Goal: Navigation & Orientation: Find specific page/section

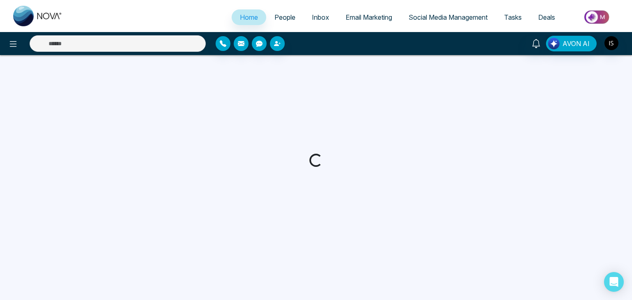
select select "*"
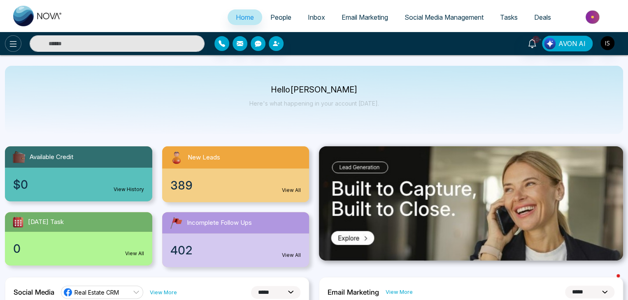
click at [12, 38] on button at bounding box center [13, 43] width 16 height 16
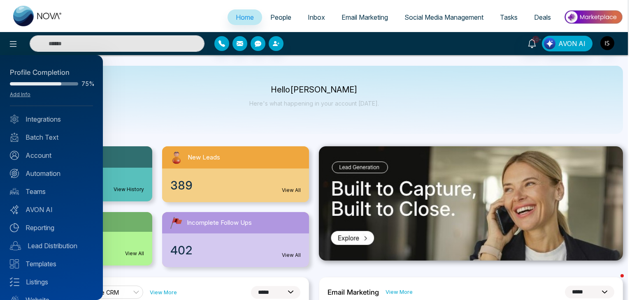
click at [192, 114] on div at bounding box center [316, 150] width 632 height 300
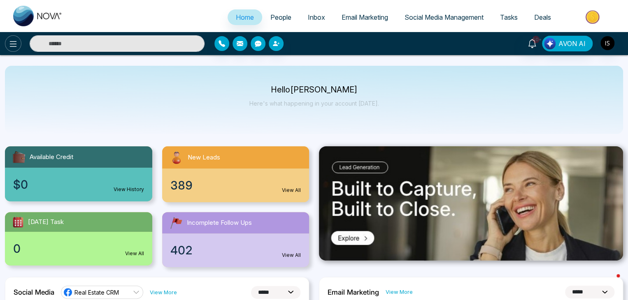
click at [19, 41] on button at bounding box center [13, 43] width 16 height 16
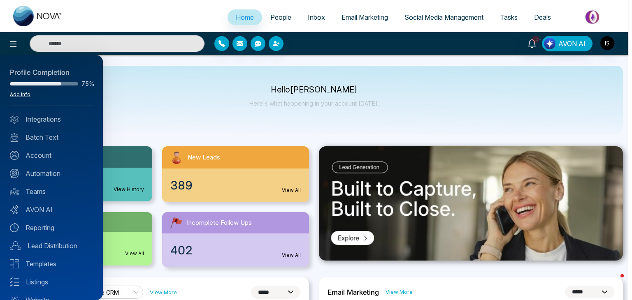
click at [21, 95] on link "Add Info" at bounding box center [20, 94] width 21 height 6
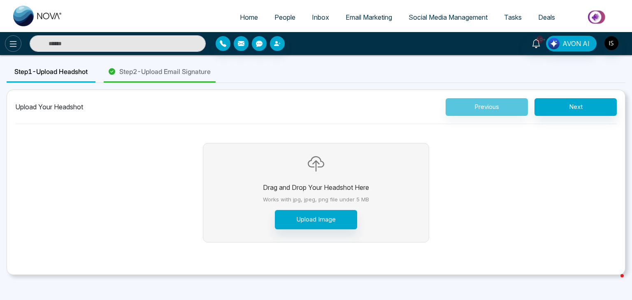
click at [14, 45] on icon at bounding box center [13, 44] width 10 height 10
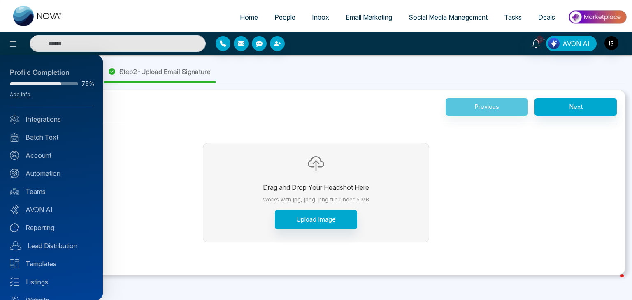
click at [256, 22] on div at bounding box center [316, 150] width 632 height 300
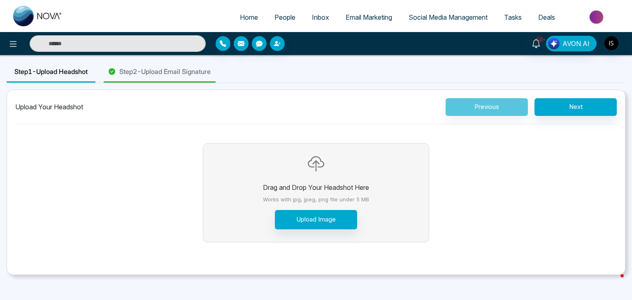
click at [256, 22] on link "Home" at bounding box center [249, 17] width 35 height 16
select select "*"
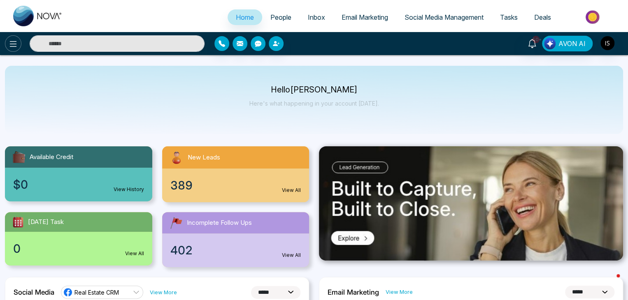
click at [12, 49] on button at bounding box center [13, 43] width 16 height 16
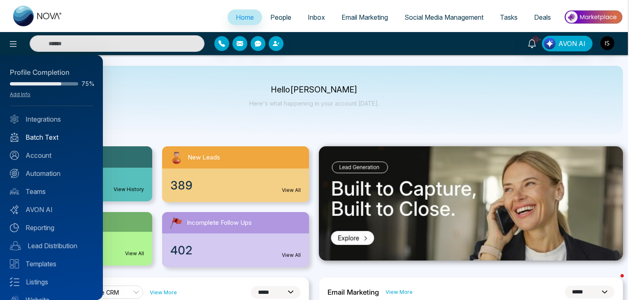
click at [60, 140] on link "Batch Text" at bounding box center [51, 137] width 83 height 10
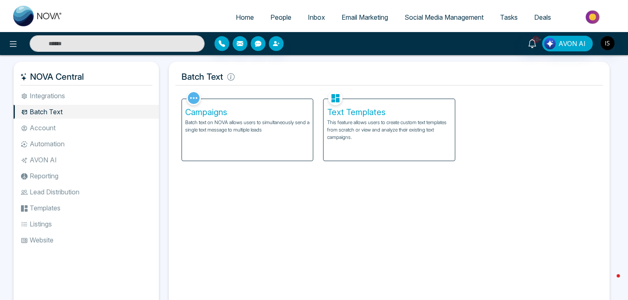
click at [296, 140] on div "Campaigns Batch text on NOVA allows users to simultaneously send a single text …" at bounding box center [247, 130] width 131 height 62
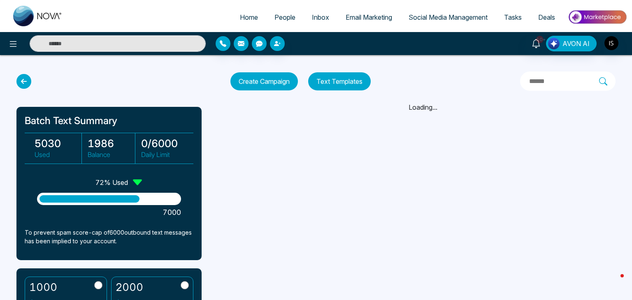
click at [249, 19] on span "Home" at bounding box center [249, 17] width 18 height 8
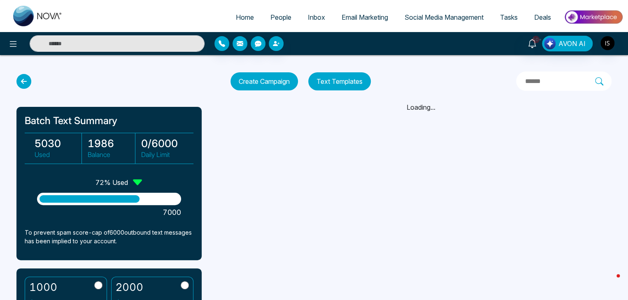
select select "*"
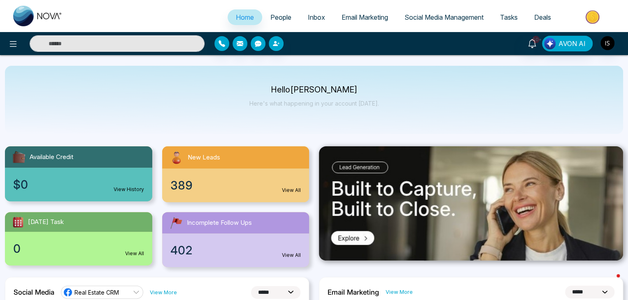
click at [260, 97] on div "Hello [PERSON_NAME] Here's what happening in your account [DATE]." at bounding box center [314, 99] width 130 height 27
click at [20, 43] on button at bounding box center [13, 43] width 16 height 16
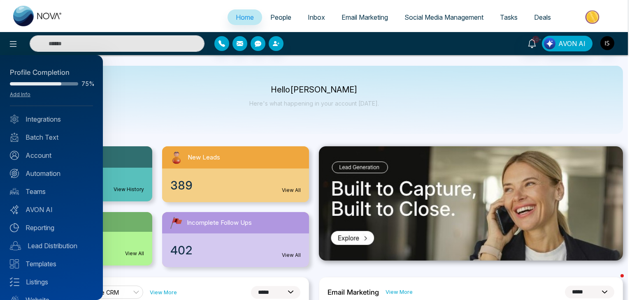
click at [182, 101] on div at bounding box center [316, 150] width 632 height 300
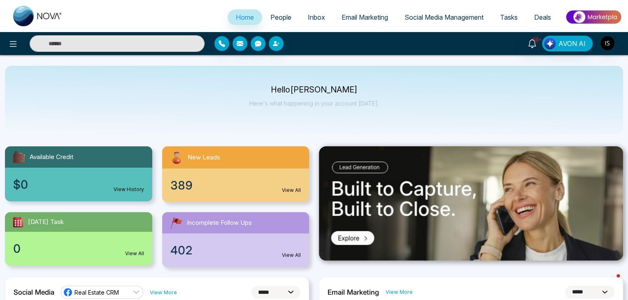
click at [280, 17] on span "People" at bounding box center [280, 17] width 21 height 8
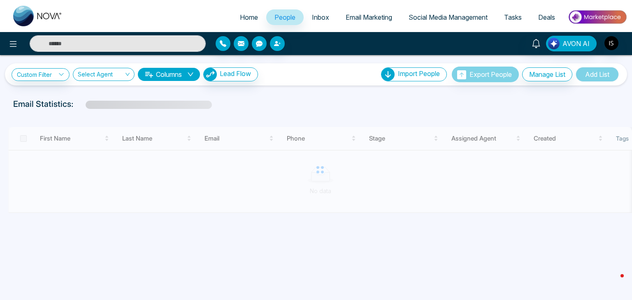
click at [306, 13] on link "Inbox" at bounding box center [321, 17] width 34 height 16
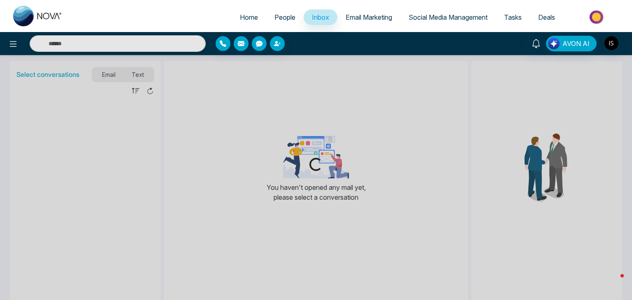
click at [247, 13] on span "Home" at bounding box center [249, 17] width 18 height 8
select select "*"
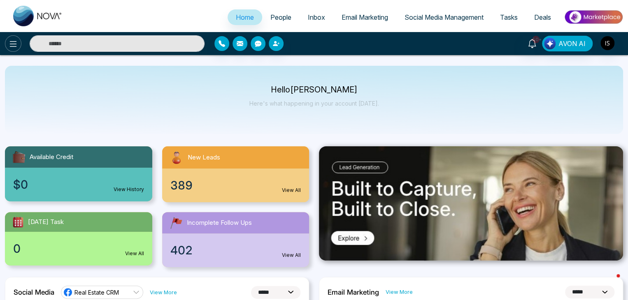
click at [15, 46] on icon at bounding box center [13, 44] width 7 height 6
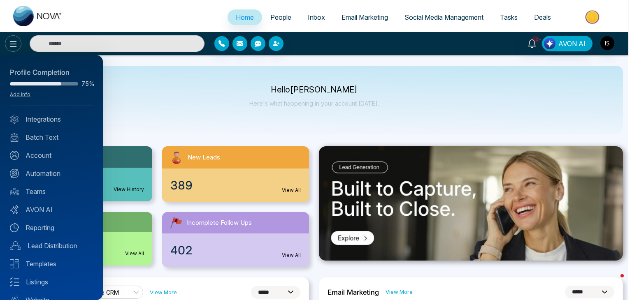
click at [15, 46] on div at bounding box center [316, 150] width 632 height 300
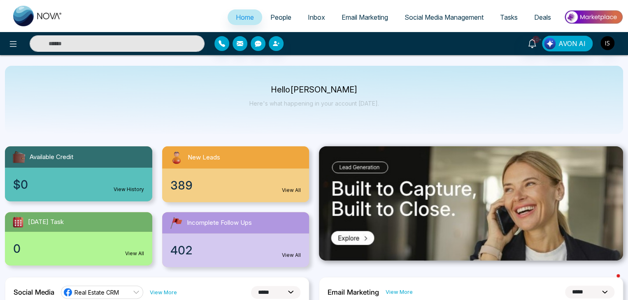
click at [168, 83] on div "Hello [PERSON_NAME] Here's what happening in your account [DATE]." at bounding box center [314, 100] width 618 height 68
click at [12, 48] on icon at bounding box center [13, 44] width 10 height 10
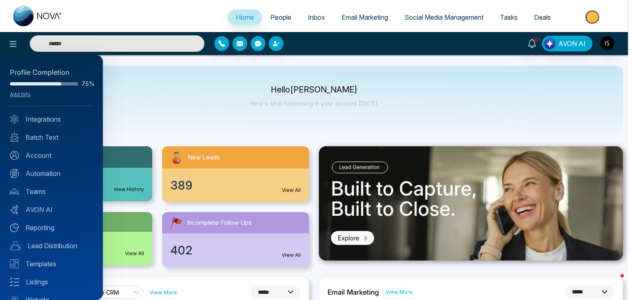
click at [150, 89] on div at bounding box center [316, 150] width 632 height 300
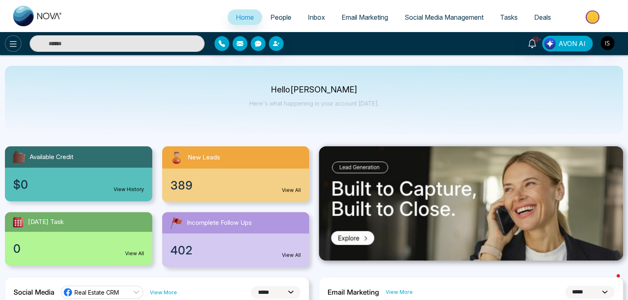
click at [14, 45] on icon at bounding box center [13, 44] width 10 height 10
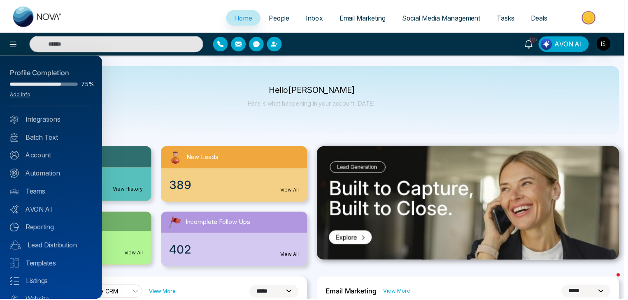
scroll to position [33, 0]
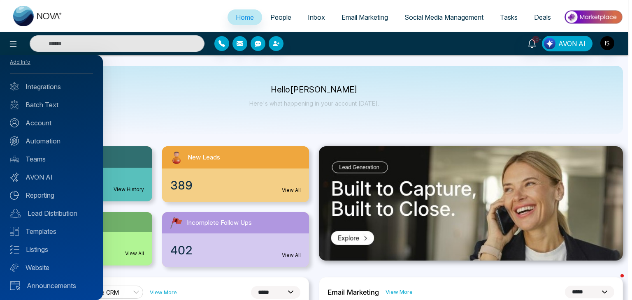
click at [142, 100] on div at bounding box center [316, 150] width 632 height 300
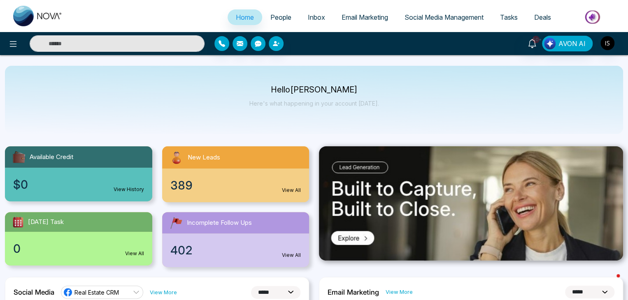
click at [273, 15] on span "People" at bounding box center [280, 17] width 21 height 8
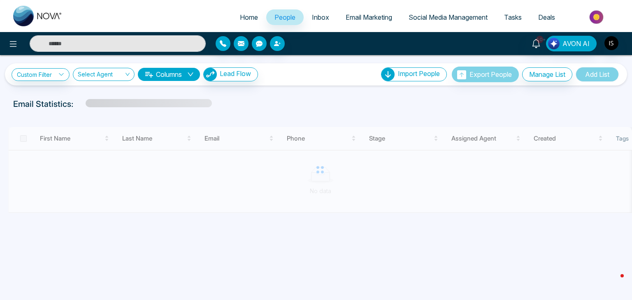
click at [308, 11] on link "Inbox" at bounding box center [321, 17] width 34 height 16
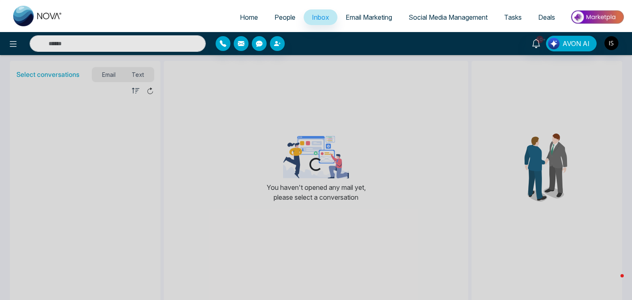
click at [384, 15] on span "Email Marketing" at bounding box center [369, 17] width 46 height 8
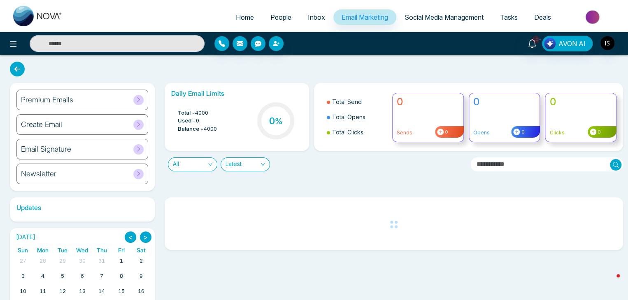
click at [443, 15] on span "Social Media Management" at bounding box center [443, 17] width 79 height 8
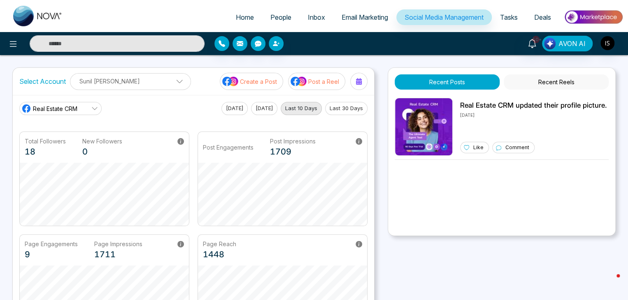
click at [244, 16] on span "Home" at bounding box center [245, 17] width 18 height 8
select select "*"
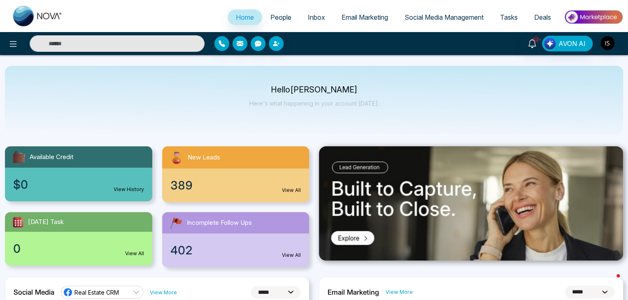
click at [446, 14] on span "Social Media Management" at bounding box center [443, 17] width 79 height 8
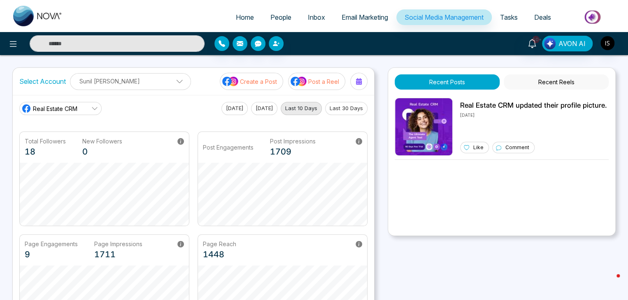
click at [236, 16] on span "Home" at bounding box center [245, 17] width 18 height 8
select select "*"
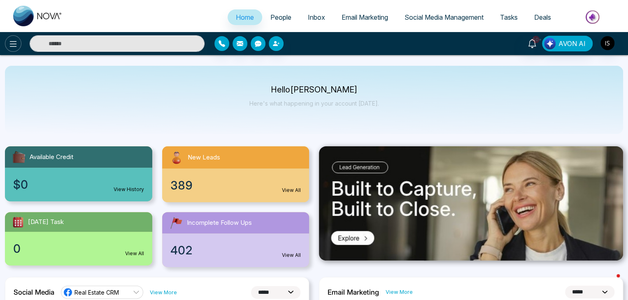
click at [11, 39] on icon at bounding box center [13, 44] width 10 height 10
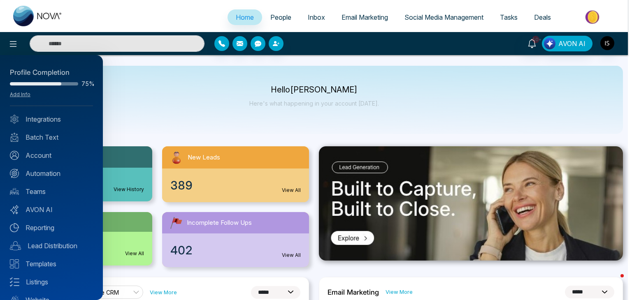
click at [134, 127] on div at bounding box center [316, 150] width 632 height 300
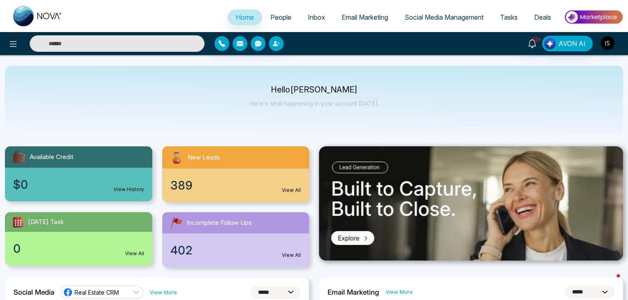
click at [300, 19] on link "Inbox" at bounding box center [317, 17] width 34 height 16
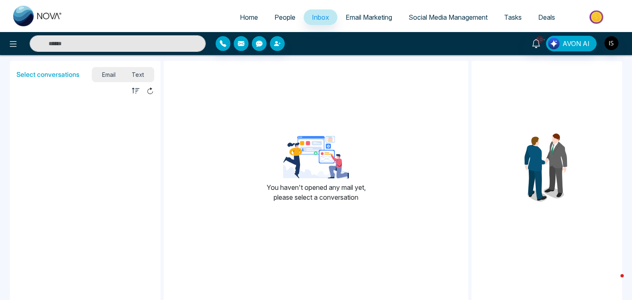
click at [367, 16] on span "Email Marketing" at bounding box center [369, 17] width 46 height 8
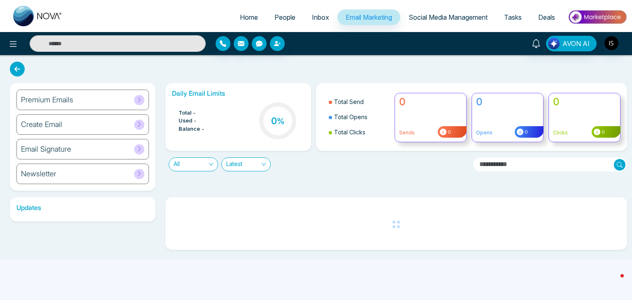
click at [444, 12] on link "Social Media Management" at bounding box center [447, 17] width 95 height 16
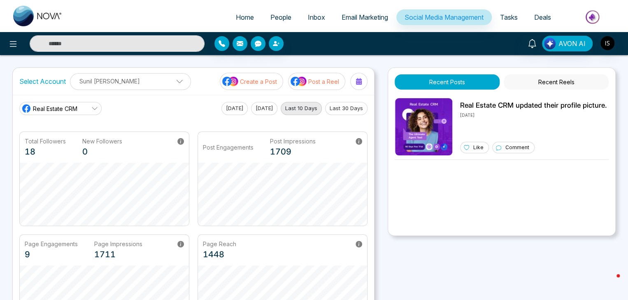
click at [517, 14] on link "Tasks" at bounding box center [509, 17] width 34 height 16
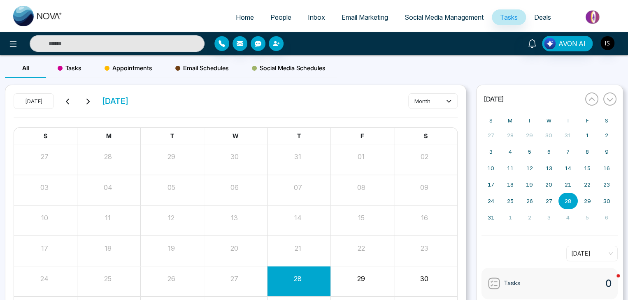
click at [532, 14] on link "Deals" at bounding box center [542, 17] width 33 height 16
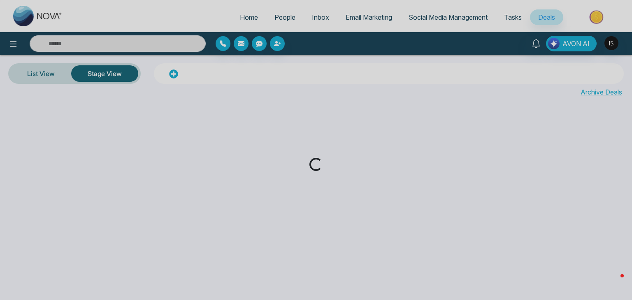
click at [280, 18] on div "Loading..." at bounding box center [316, 150] width 632 height 300
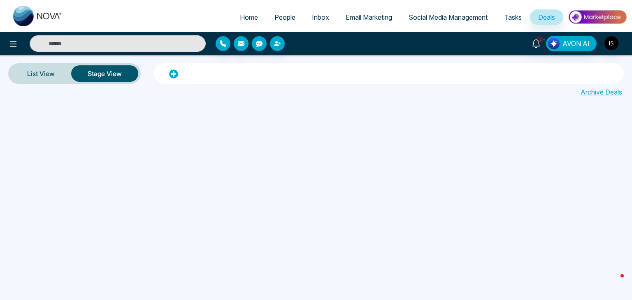
click at [280, 18] on span "People" at bounding box center [284, 17] width 21 height 8
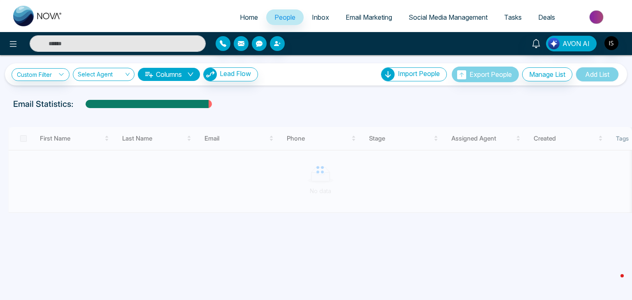
click at [245, 17] on span "Home" at bounding box center [249, 17] width 18 height 8
select select "*"
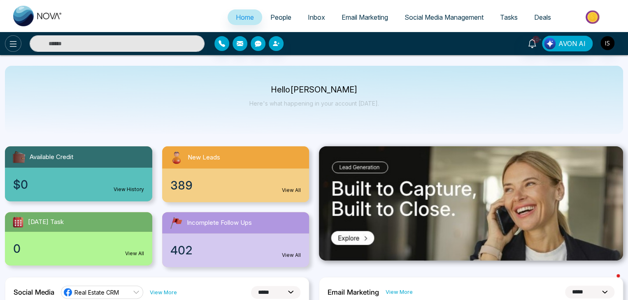
click at [15, 38] on button at bounding box center [13, 43] width 16 height 16
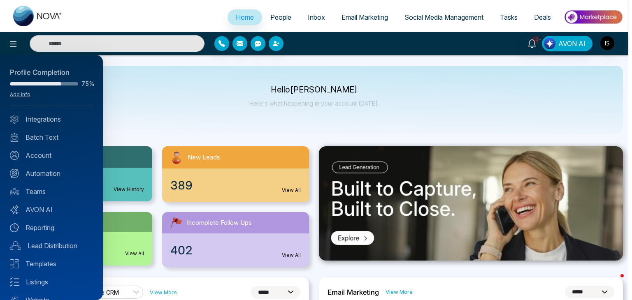
click at [206, 167] on div at bounding box center [316, 150] width 632 height 300
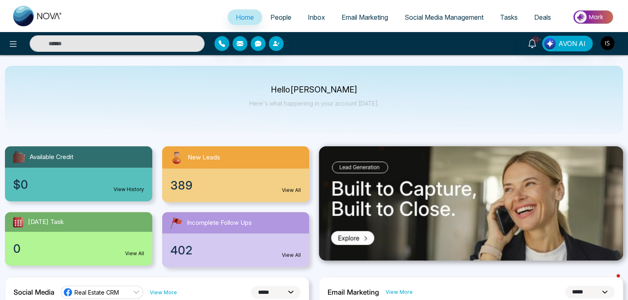
click at [7, 49] on div at bounding box center [104, 43] width 209 height 16
click at [12, 47] on icon at bounding box center [13, 44] width 10 height 10
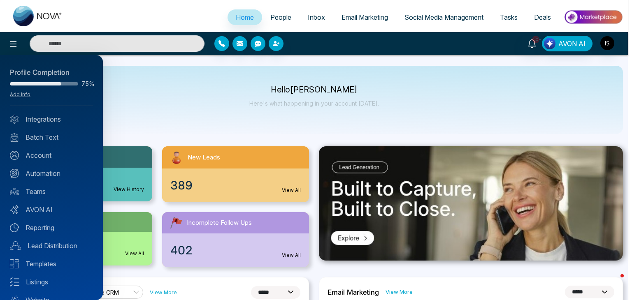
click at [153, 131] on div at bounding box center [316, 150] width 632 height 300
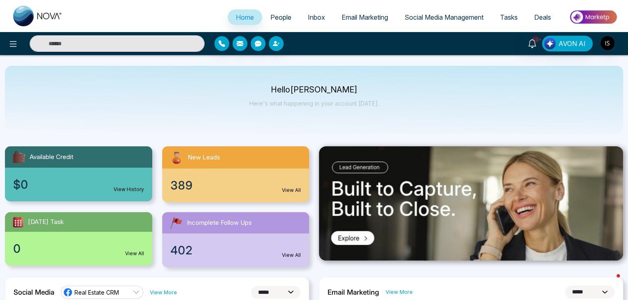
click at [375, 106] on p "Here's what happening in your account [DATE]." at bounding box center [314, 103] width 130 height 7
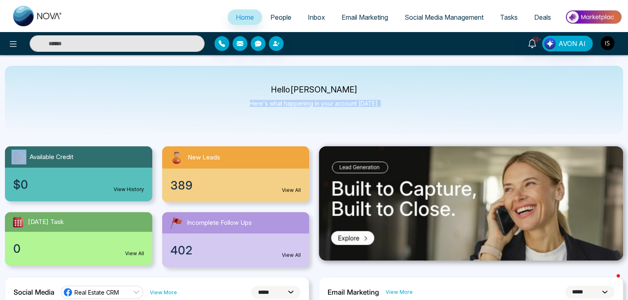
click at [375, 106] on p "Here's what happening in your account [DATE]." at bounding box center [314, 103] width 130 height 7
click at [278, 89] on p "Hello [PERSON_NAME]" at bounding box center [314, 89] width 130 height 7
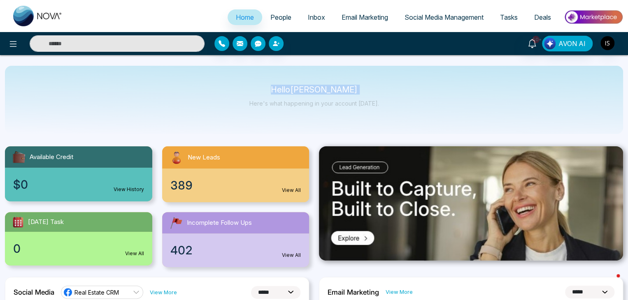
click at [278, 89] on p "Hello [PERSON_NAME]" at bounding box center [314, 89] width 130 height 7
click at [21, 49] on div at bounding box center [104, 43] width 209 height 16
click at [20, 47] on button at bounding box center [13, 43] width 16 height 16
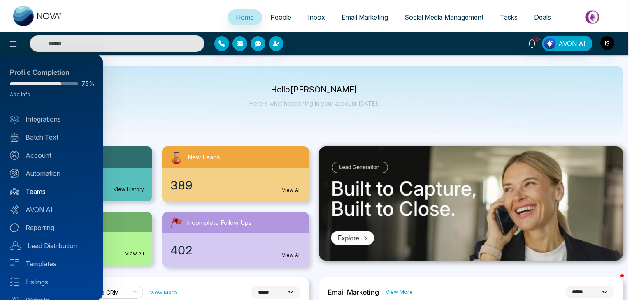
scroll to position [33, 0]
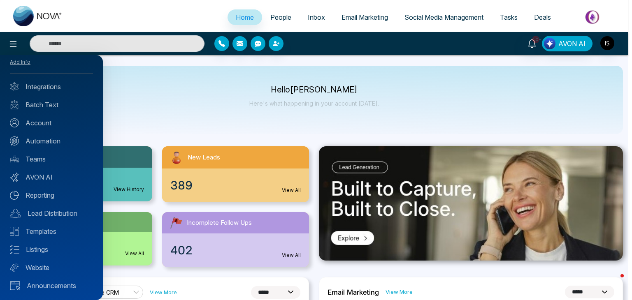
click at [171, 129] on div at bounding box center [316, 150] width 632 height 300
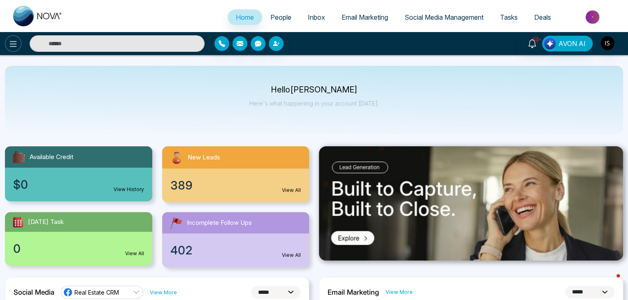
click at [15, 39] on icon at bounding box center [13, 44] width 10 height 10
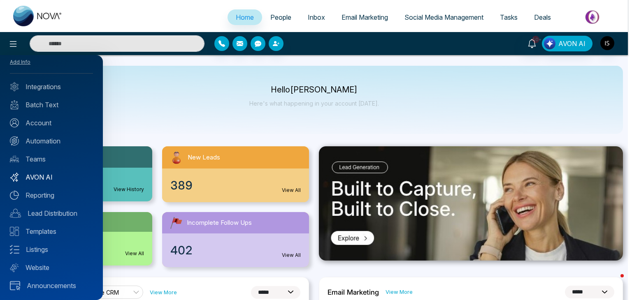
scroll to position [0, 0]
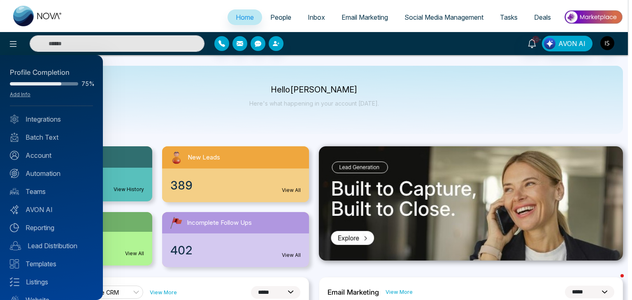
click at [183, 106] on div at bounding box center [316, 150] width 632 height 300
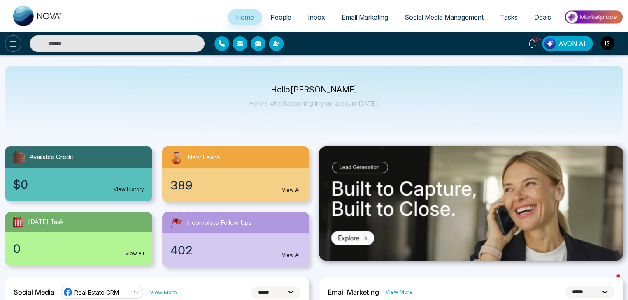
click at [17, 40] on icon at bounding box center [13, 44] width 10 height 10
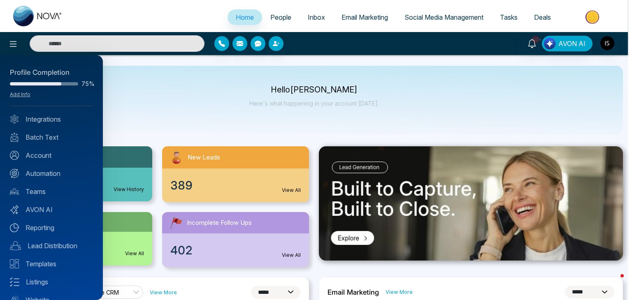
click at [202, 125] on div at bounding box center [316, 150] width 632 height 300
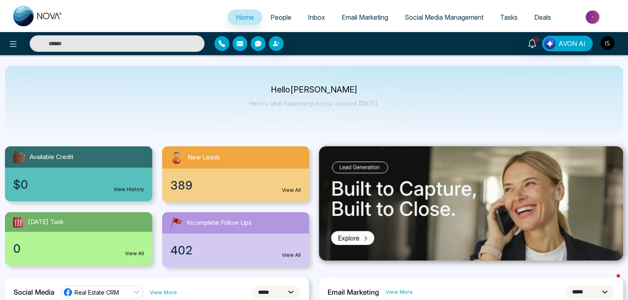
click at [606, 48] on img "button" at bounding box center [607, 43] width 14 height 14
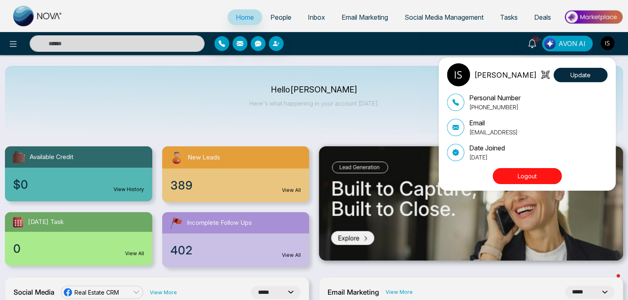
click at [534, 174] on button "Logout" at bounding box center [526, 176] width 69 height 16
